Goal: Book appointment/travel/reservation

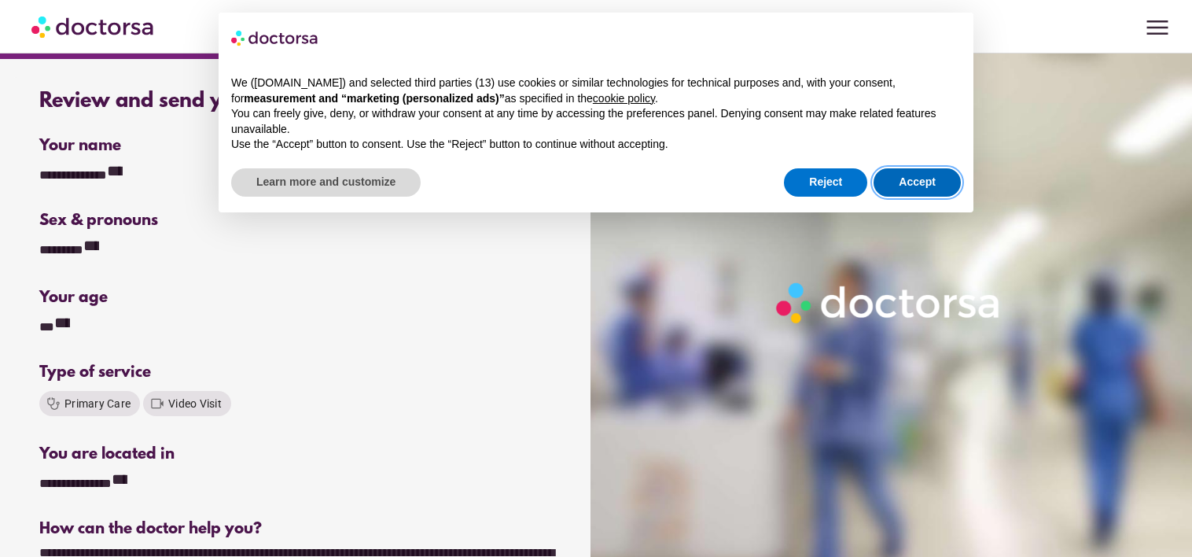
click at [927, 185] on button "Accept" at bounding box center [917, 182] width 87 height 28
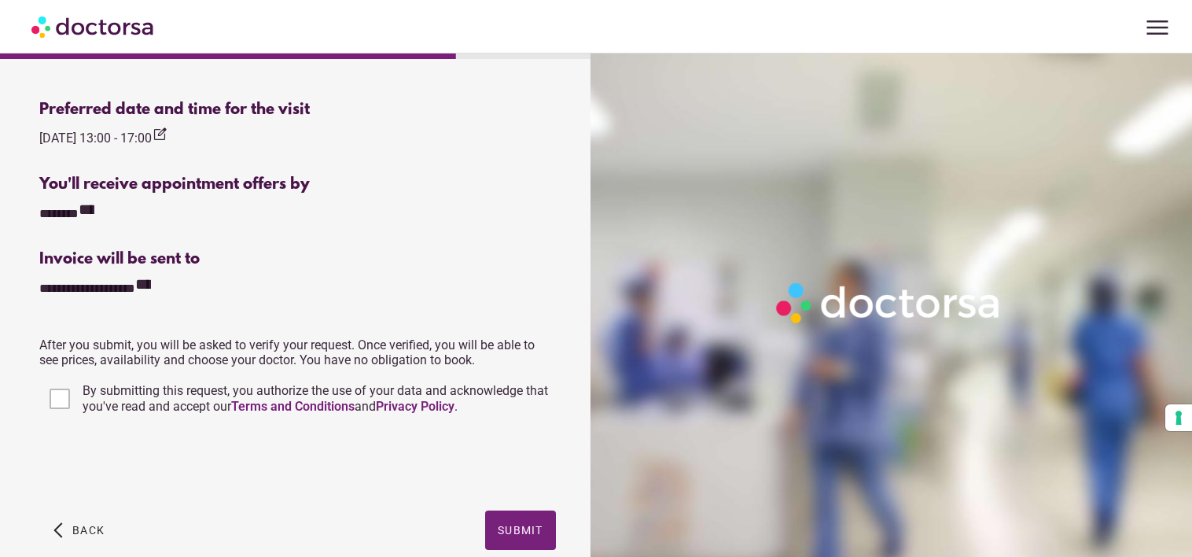
scroll to position [525, 0]
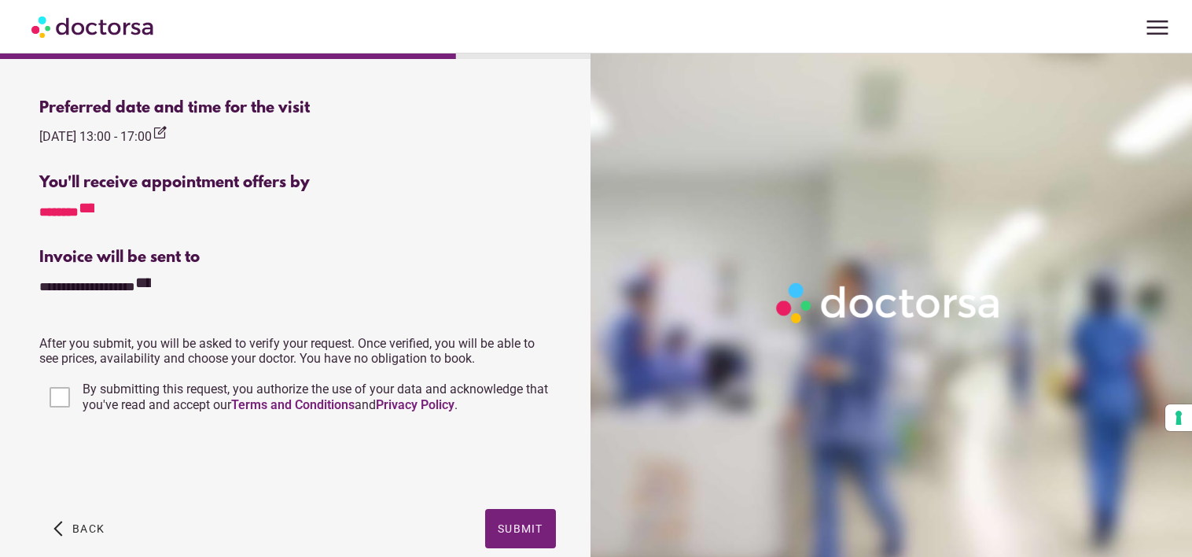
click at [94, 208] on icon "**********" at bounding box center [87, 208] width 16 height 16
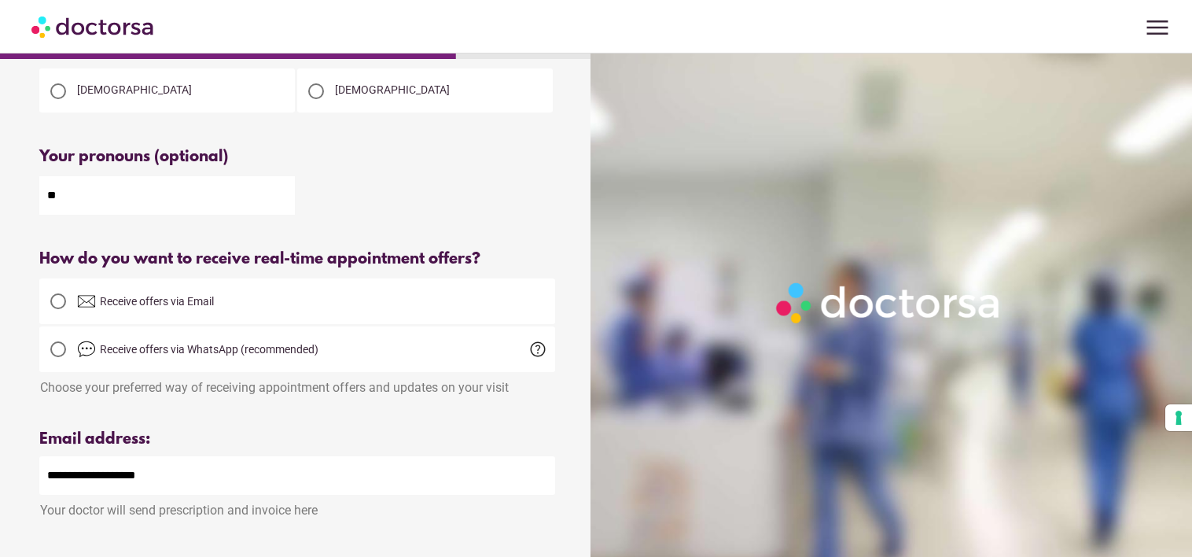
scroll to position [335, 0]
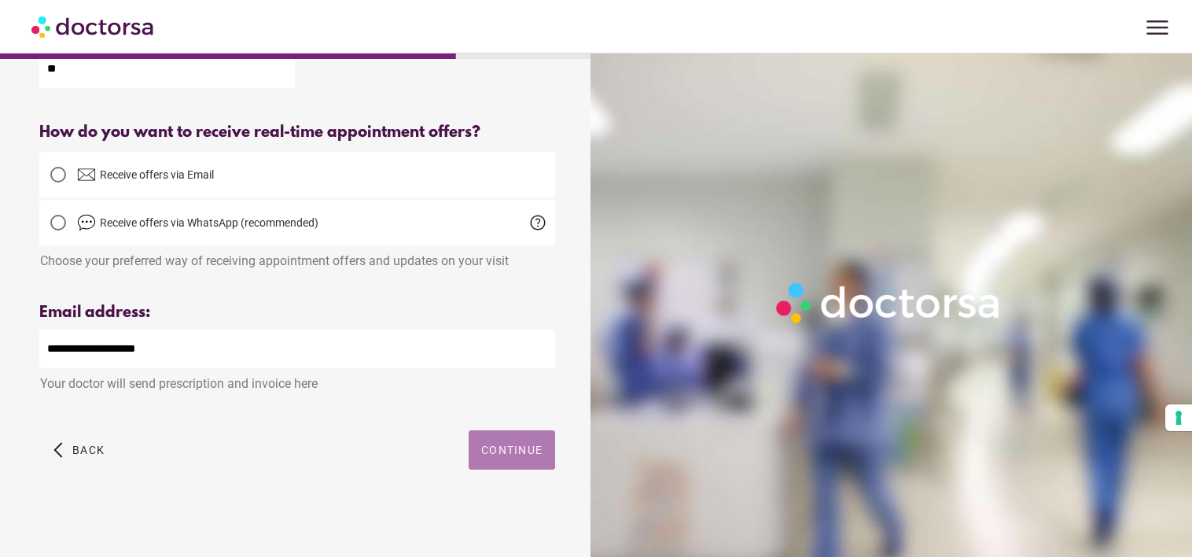
click at [527, 435] on span "button" at bounding box center [512, 449] width 86 height 39
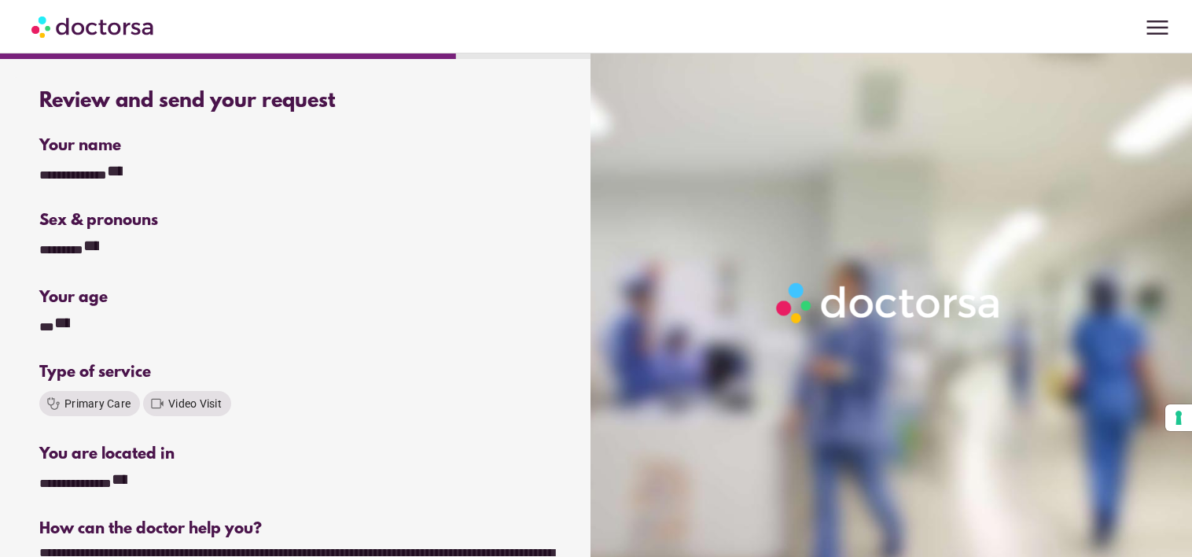
drag, startPoint x: 1191, startPoint y: 140, endPoint x: 1199, endPoint y: 236, distance: 96.2
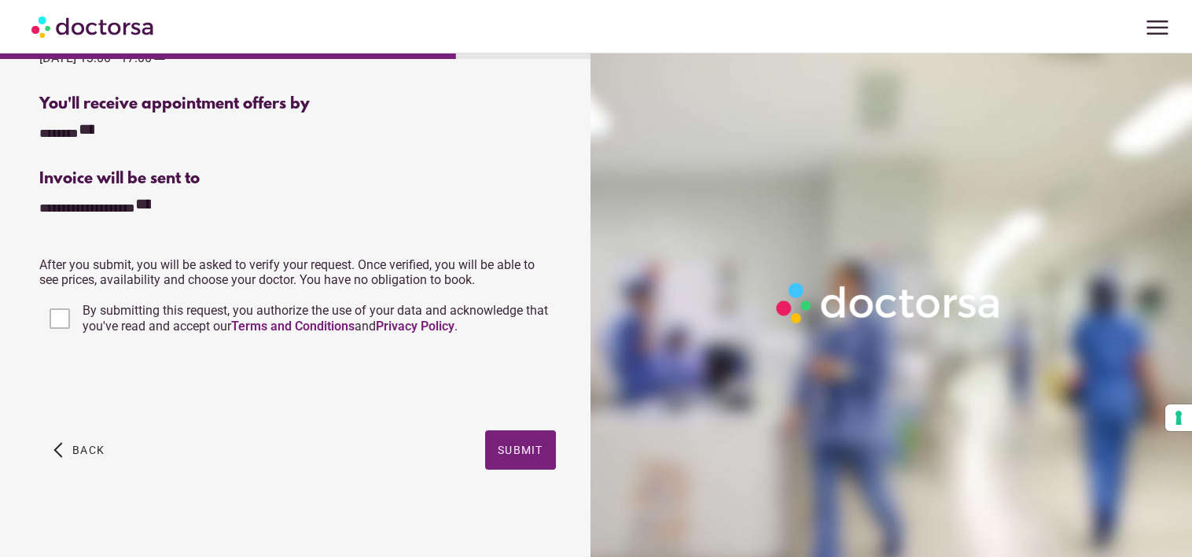
scroll to position [606, 0]
click at [513, 465] on span "button" at bounding box center [520, 449] width 71 height 39
